Goal: Find specific page/section: Find specific page/section

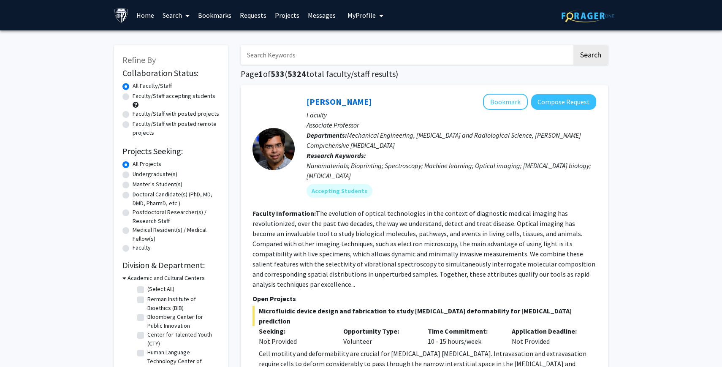
click at [138, 11] on link "Home" at bounding box center [145, 15] width 26 height 30
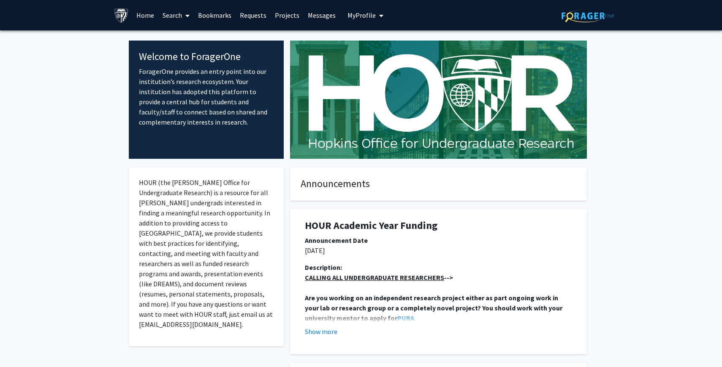
click at [178, 12] on link "Search" at bounding box center [175, 15] width 35 height 30
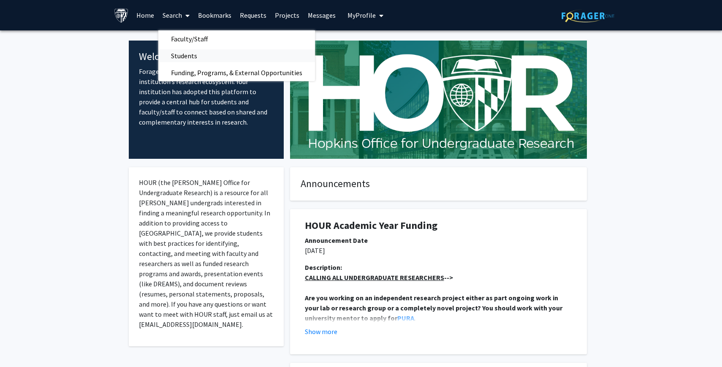
click at [214, 52] on link "Students" at bounding box center [236, 55] width 157 height 13
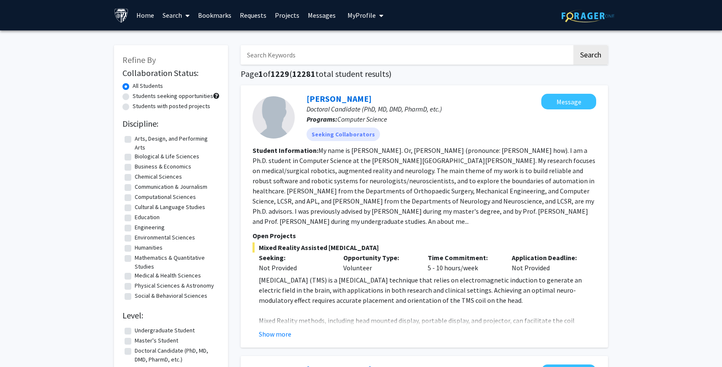
click at [313, 63] on input "Search Keywords" at bounding box center [406, 54] width 331 height 19
